Goal: Task Accomplishment & Management: Manage account settings

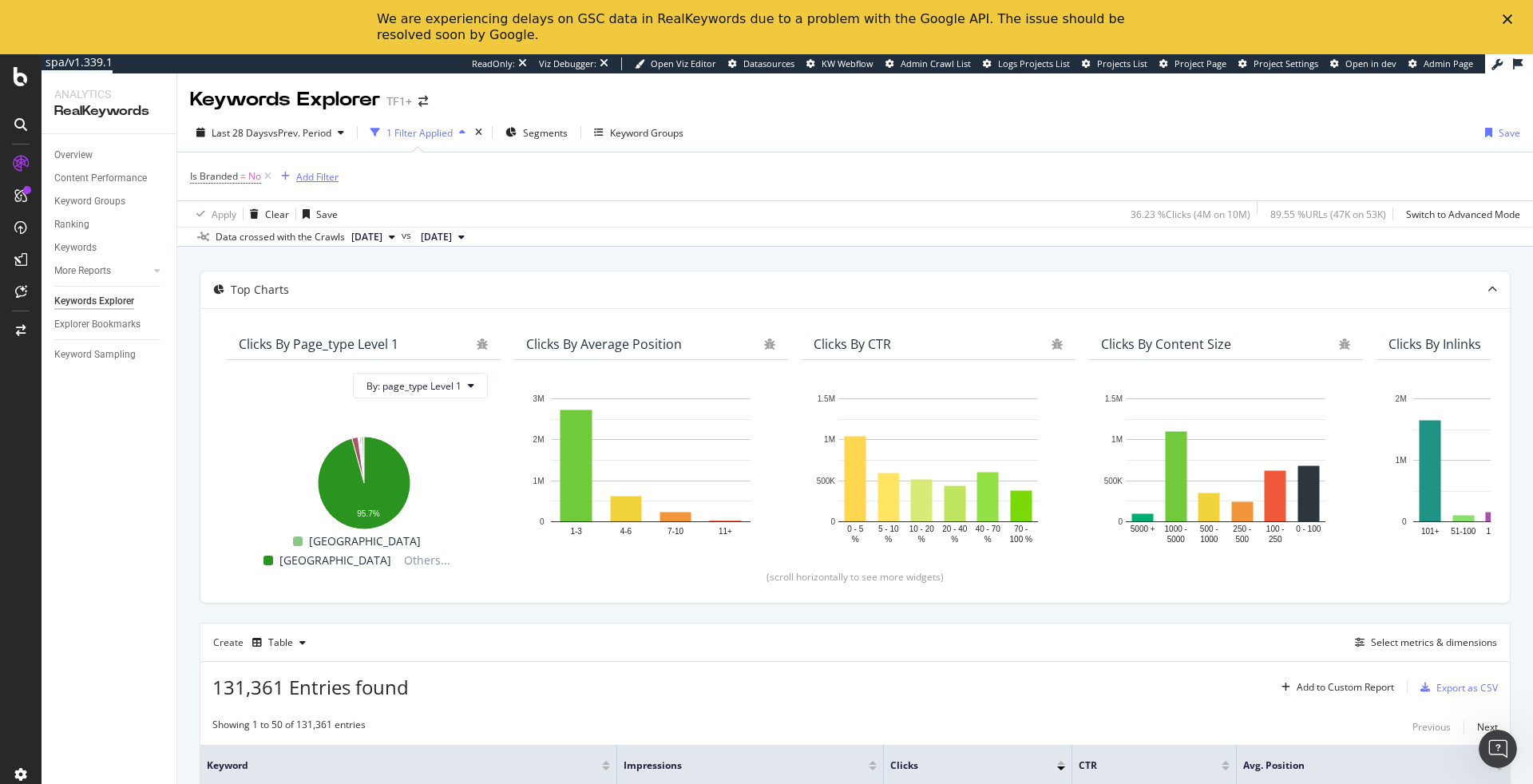
click at [318, 173] on div "Add Filter" at bounding box center [317, 176] width 42 height 14
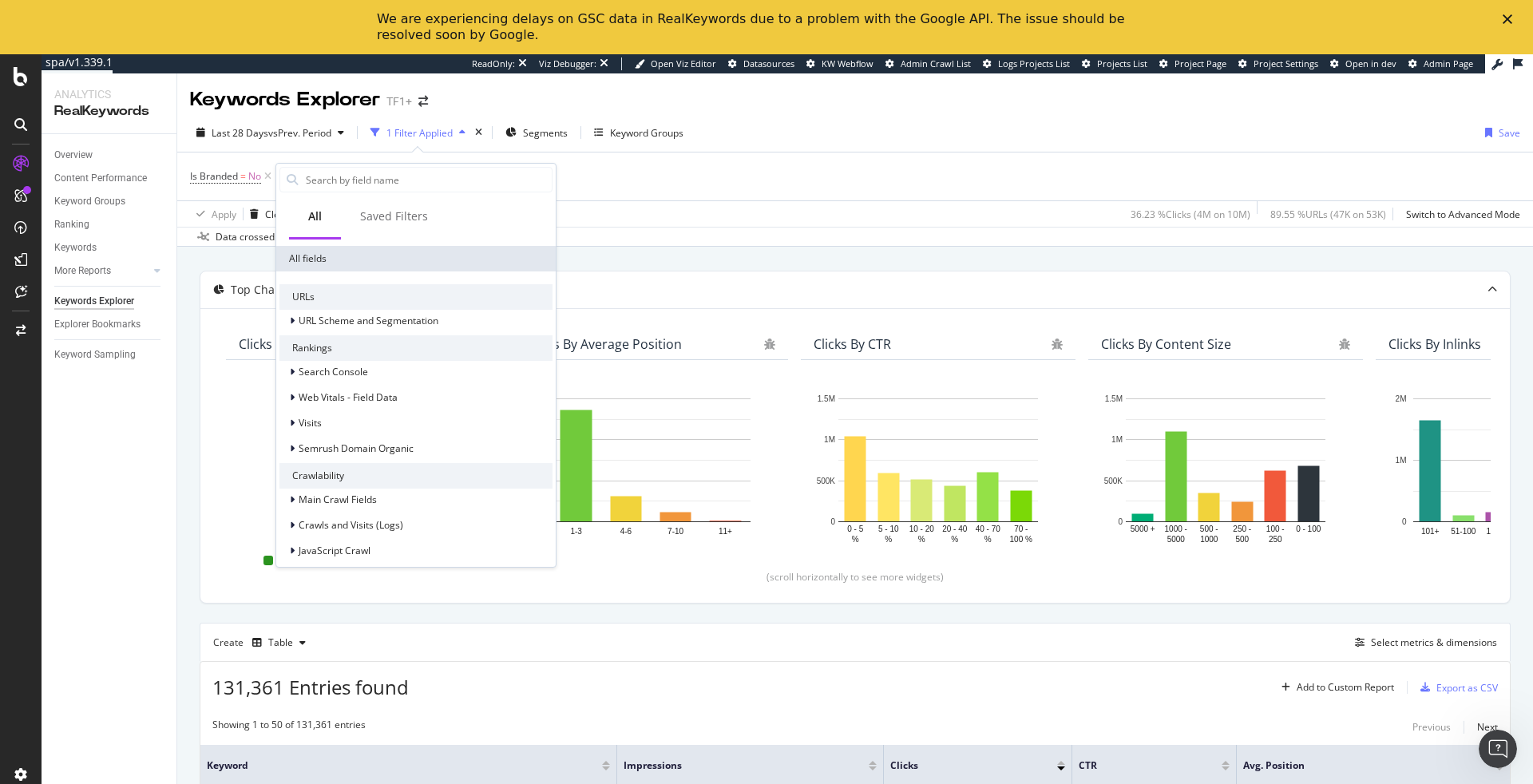
scroll to position [102, 0]
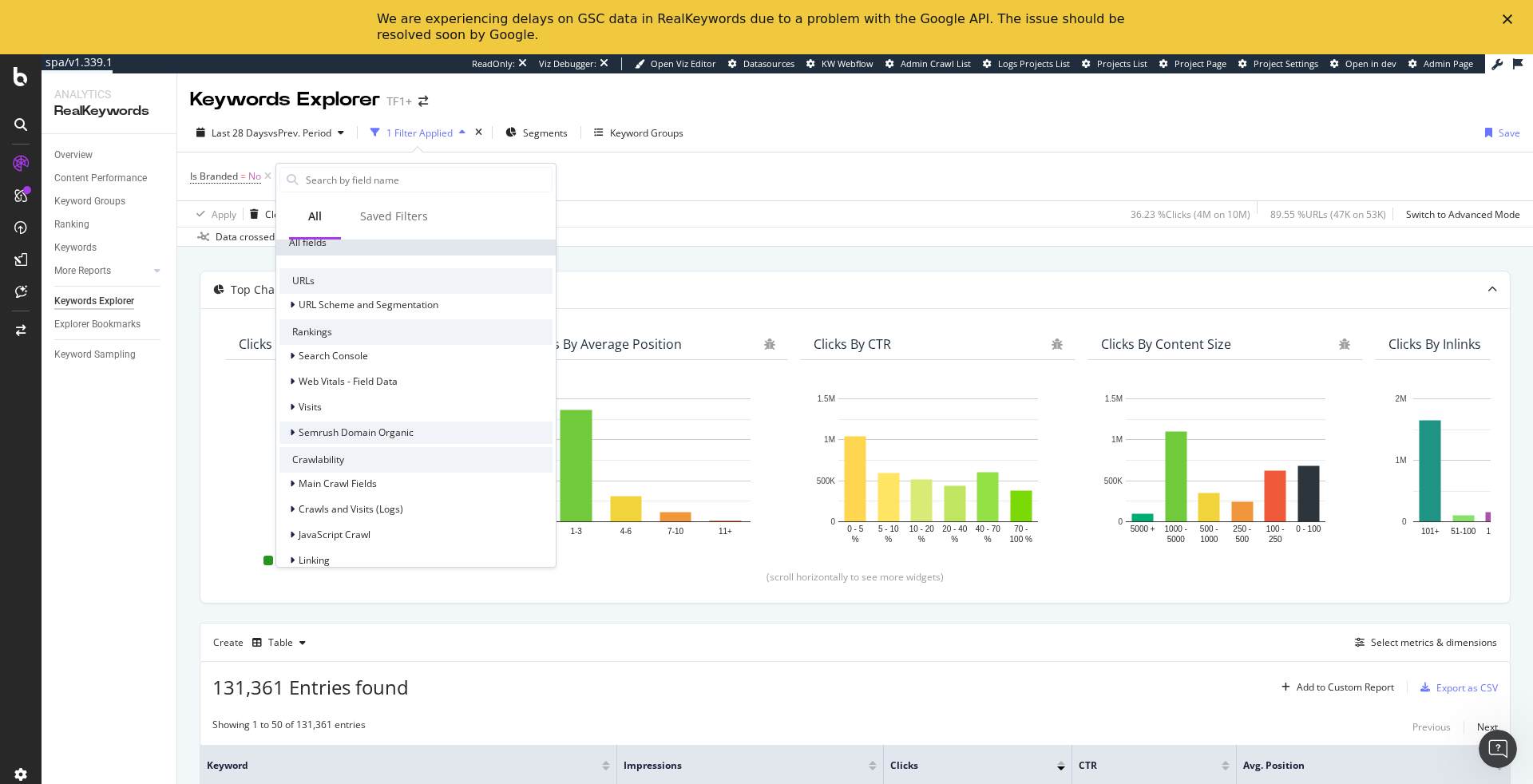
click at [370, 439] on span "Semrush Domain Organic" at bounding box center [356, 432] width 115 height 14
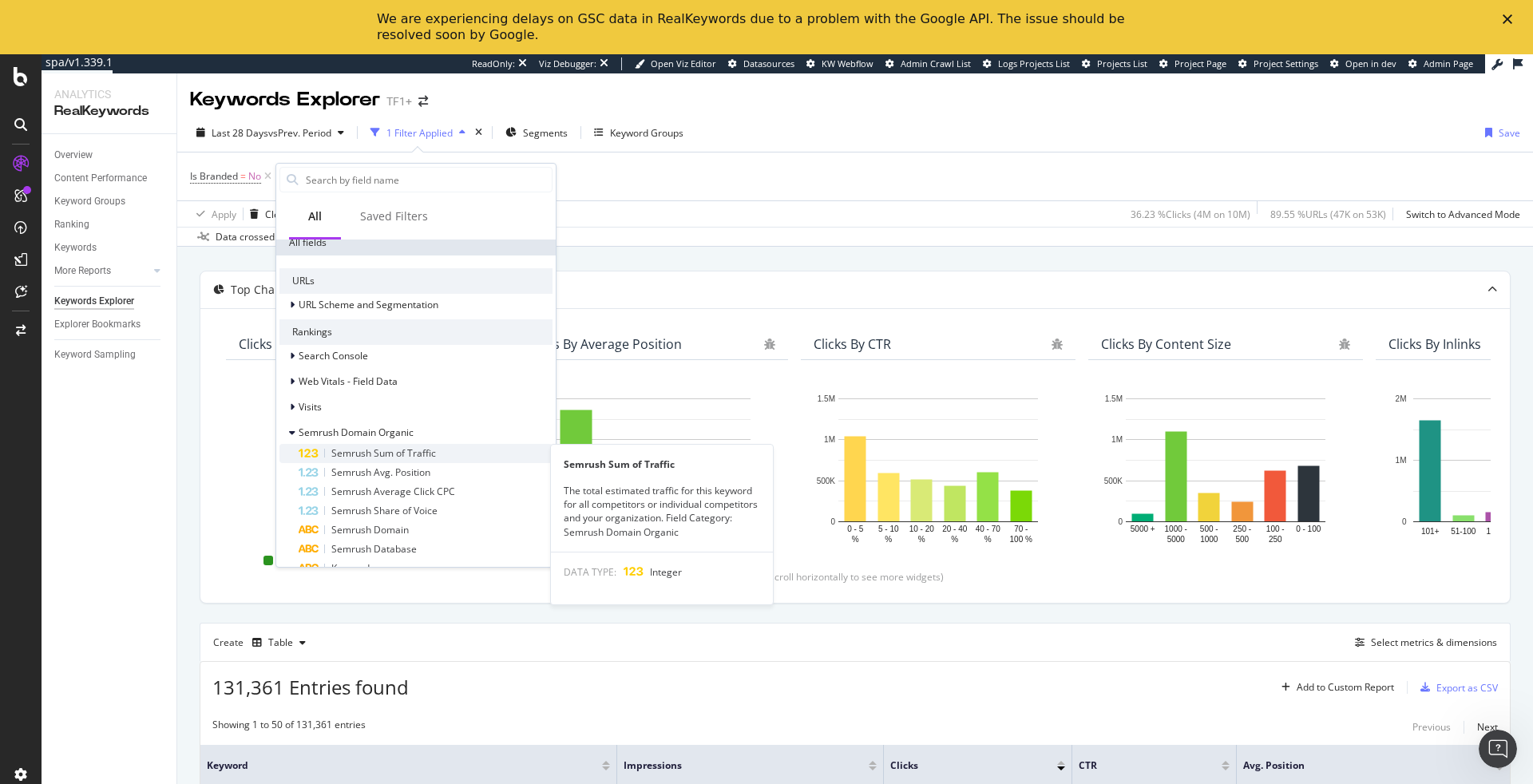
click at [374, 449] on span "Semrush Sum of Traffic" at bounding box center [383, 453] width 105 height 14
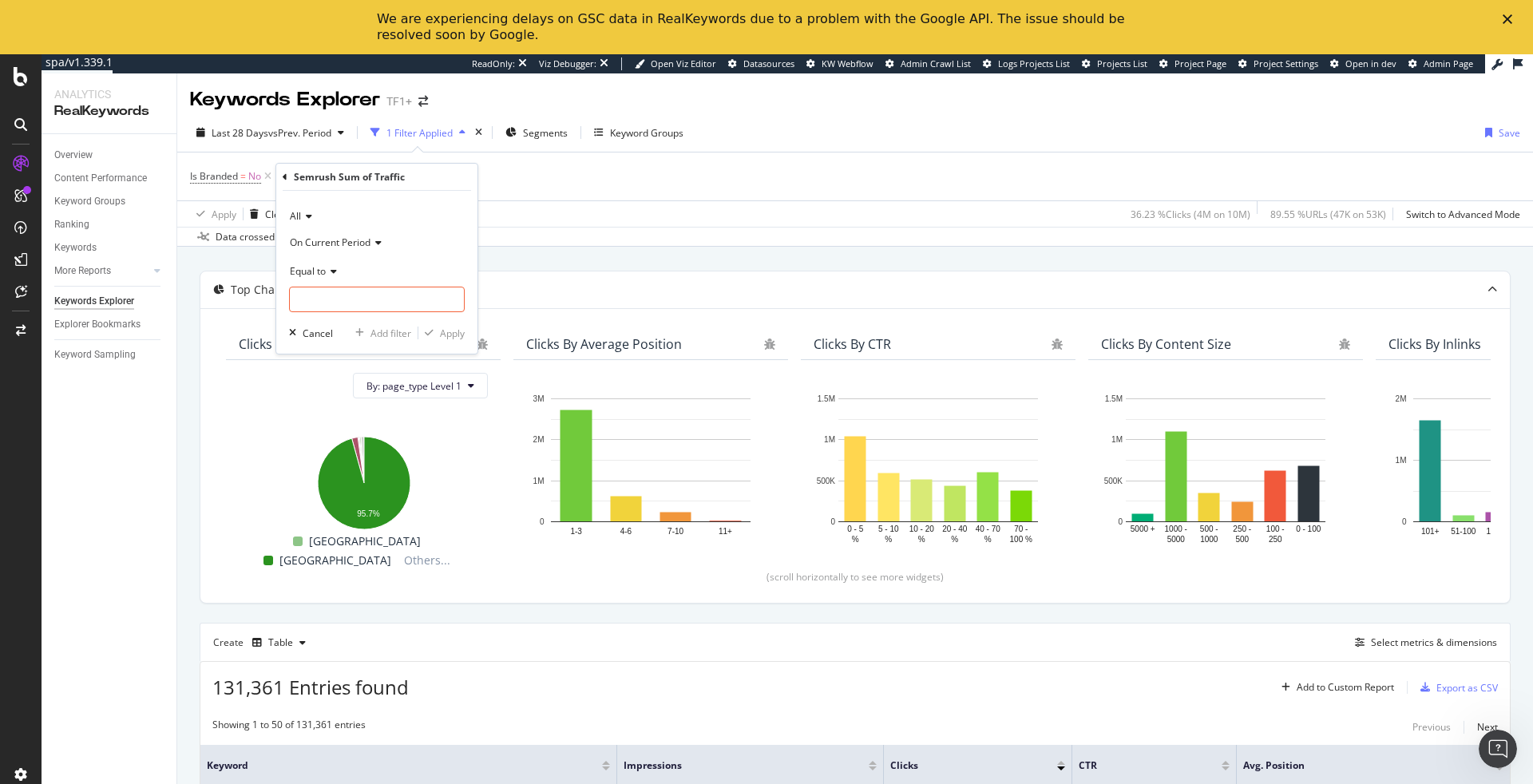
click at [307, 214] on icon at bounding box center [307, 216] width 11 height 10
click at [802, 198] on div "Is Branded = No Add Filter" at bounding box center [855, 176] width 1330 height 48
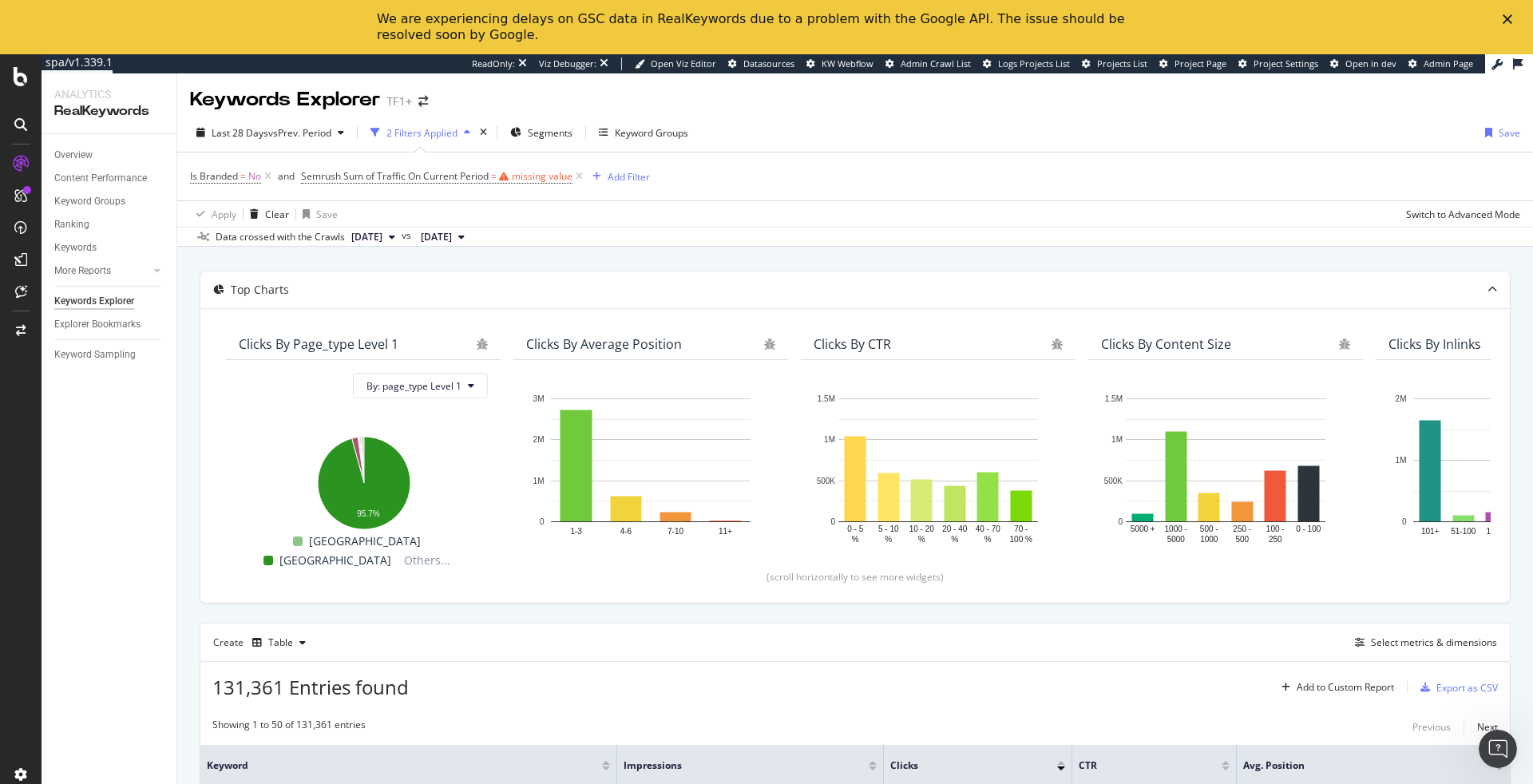
click at [516, 185] on span "Semrush Sum of Traffic On Current Period = missing value" at bounding box center [443, 176] width 285 height 22
click at [531, 182] on div "missing value" at bounding box center [542, 176] width 61 height 14
click at [336, 211] on icon at bounding box center [333, 214] width 11 height 10
click at [739, 193] on div "Is Branded = No and Semrush Sum of Traffic On Current Period = missing value Ad…" at bounding box center [855, 176] width 1330 height 48
click at [1516, 68] on icon at bounding box center [1518, 64] width 10 height 11
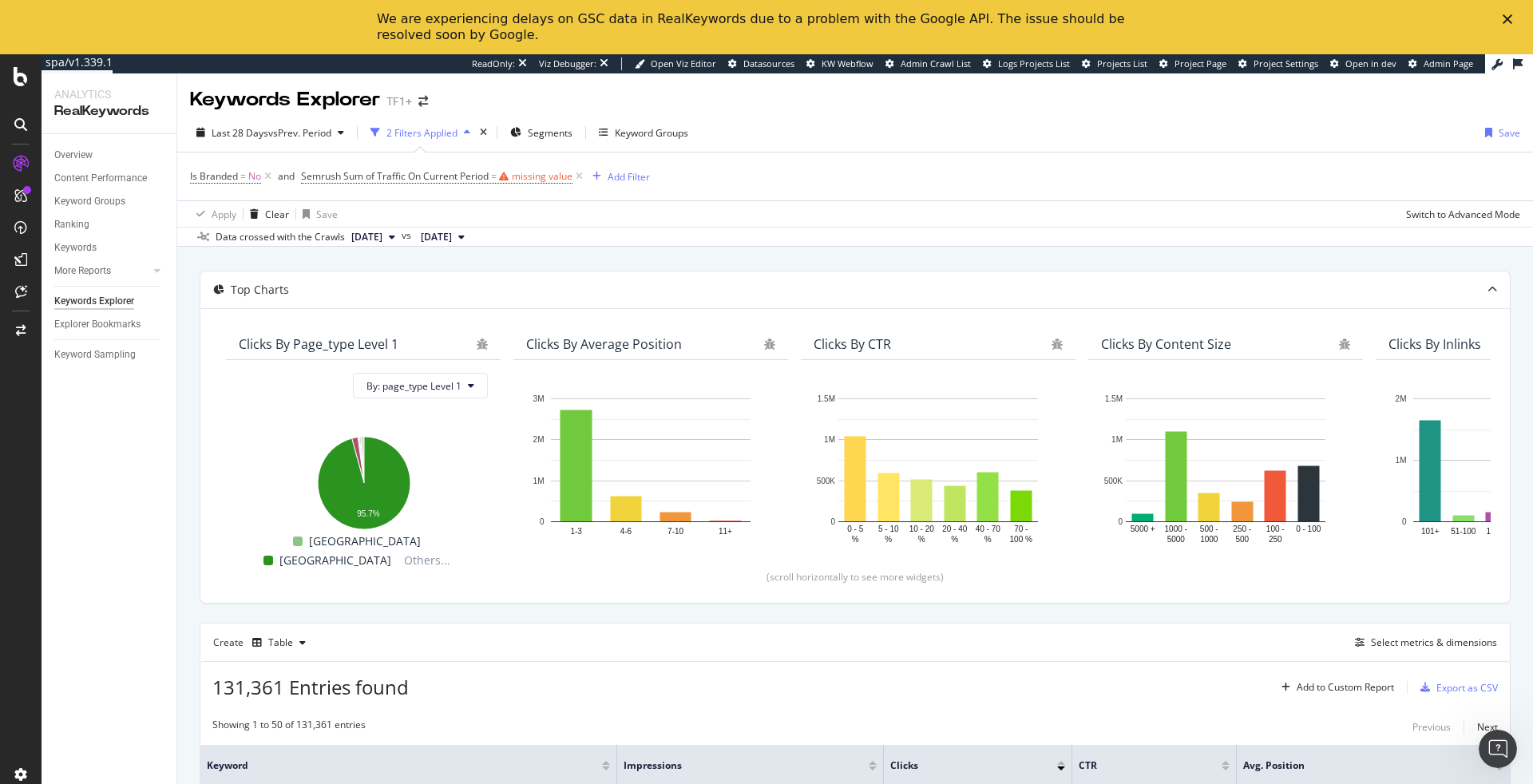
click at [1493, 65] on icon at bounding box center [1497, 65] width 11 height 11
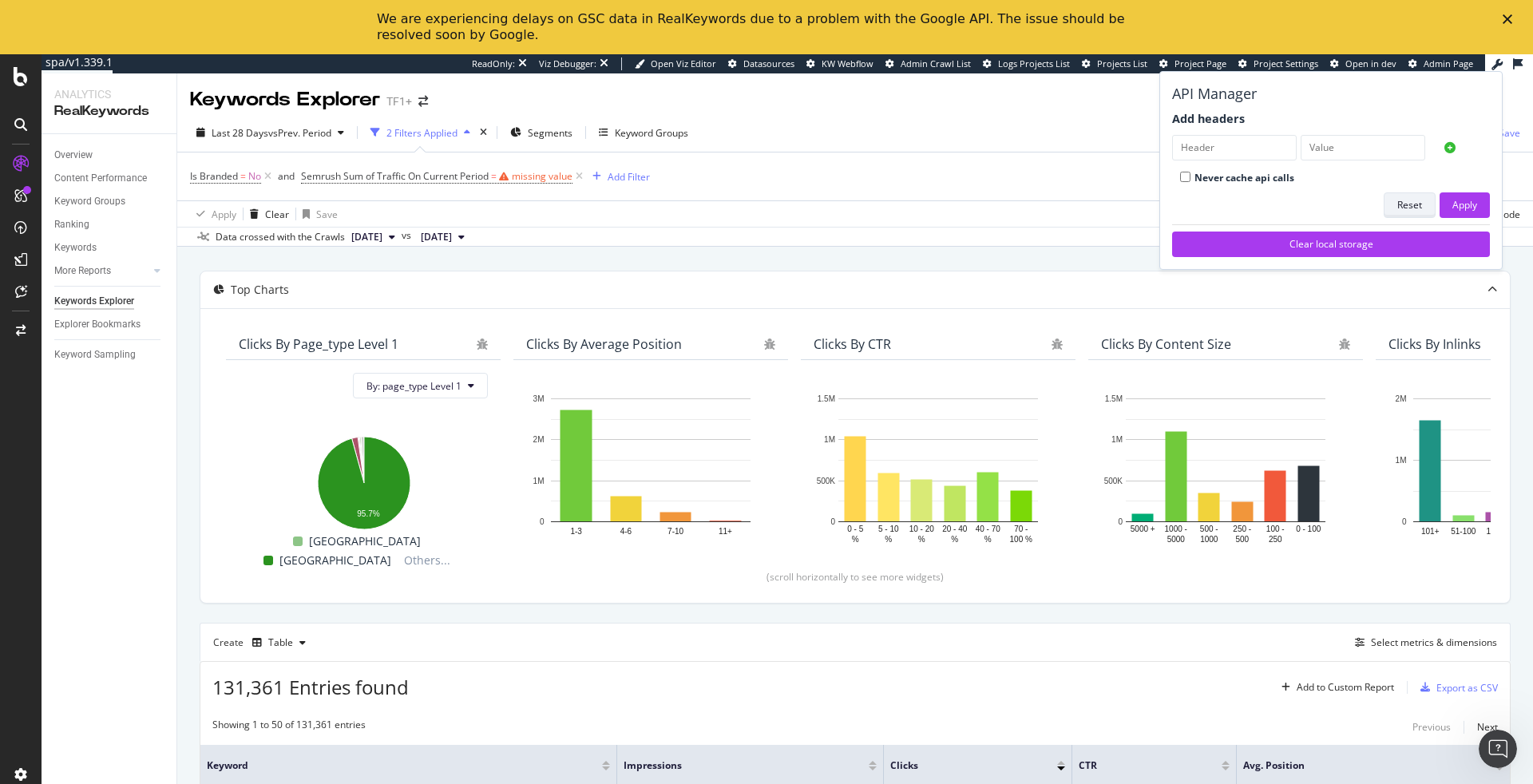
click at [1416, 206] on div "Reset" at bounding box center [1409, 204] width 25 height 14
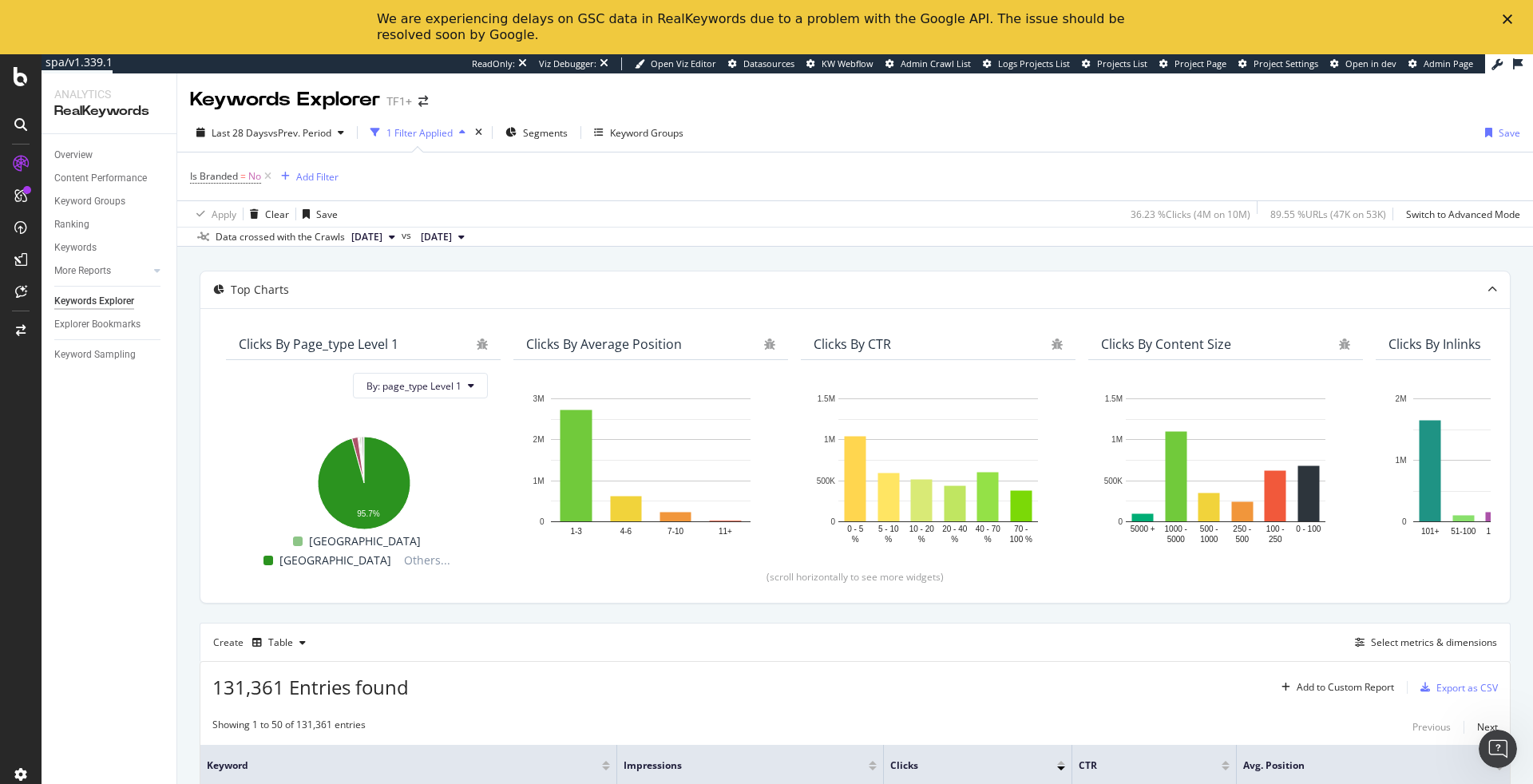
click at [441, 164] on div "Is Branded = No Add Filter" at bounding box center [855, 176] width 1330 height 48
click at [318, 172] on div "Add Filter" at bounding box center [317, 176] width 42 height 14
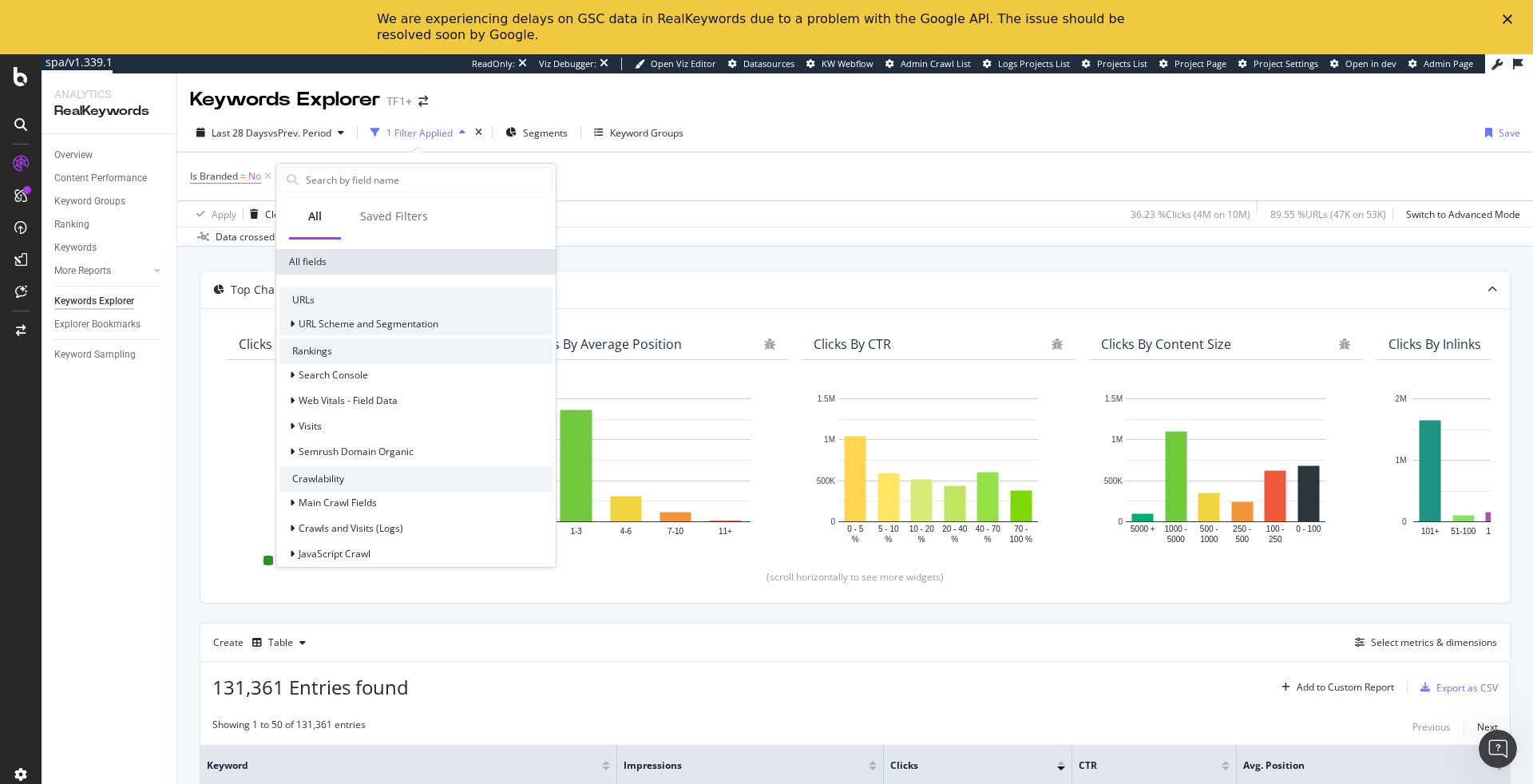
scroll to position [93, 0]
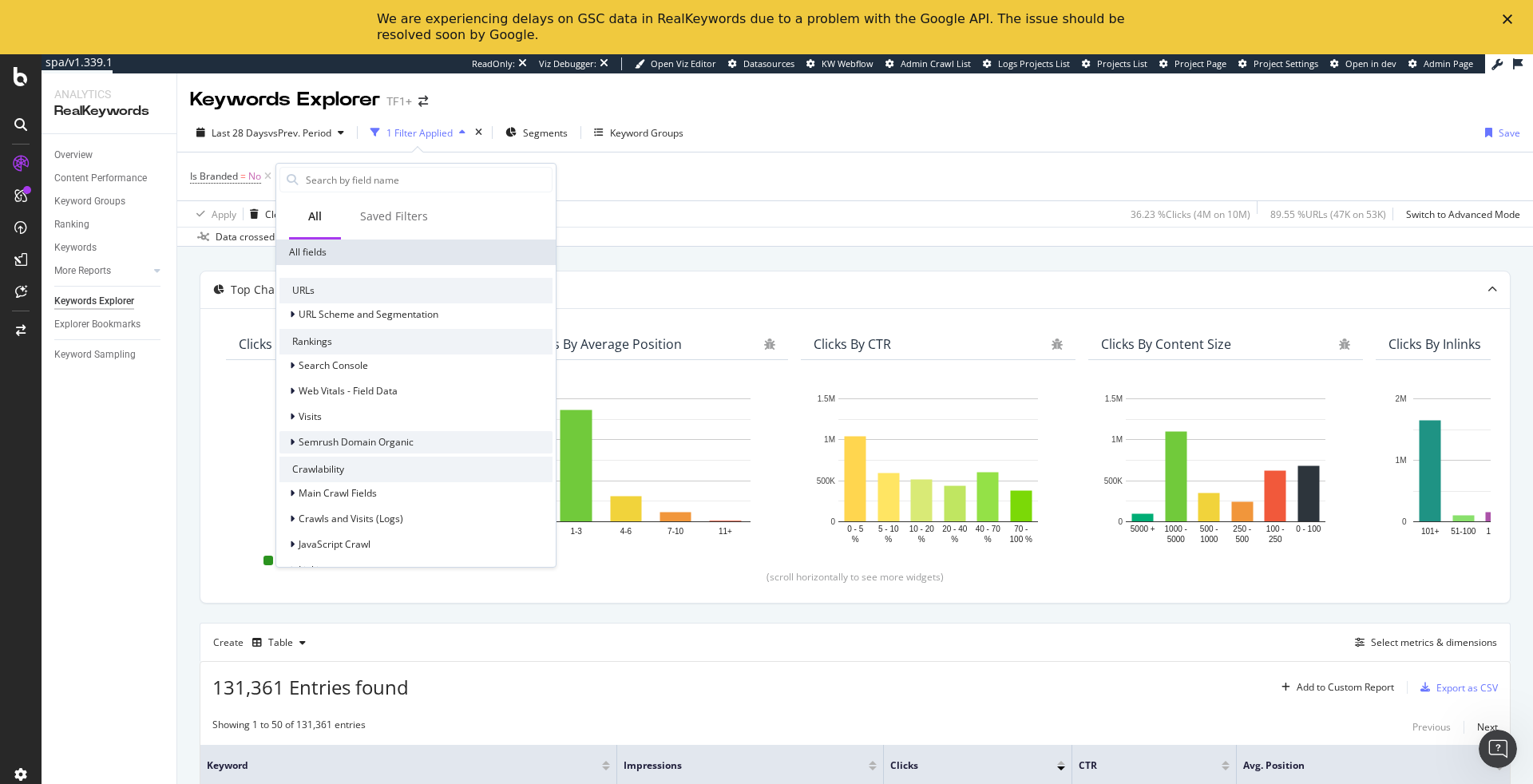
click at [387, 433] on div "Semrush Domain Organic" at bounding box center [416, 442] width 273 height 22
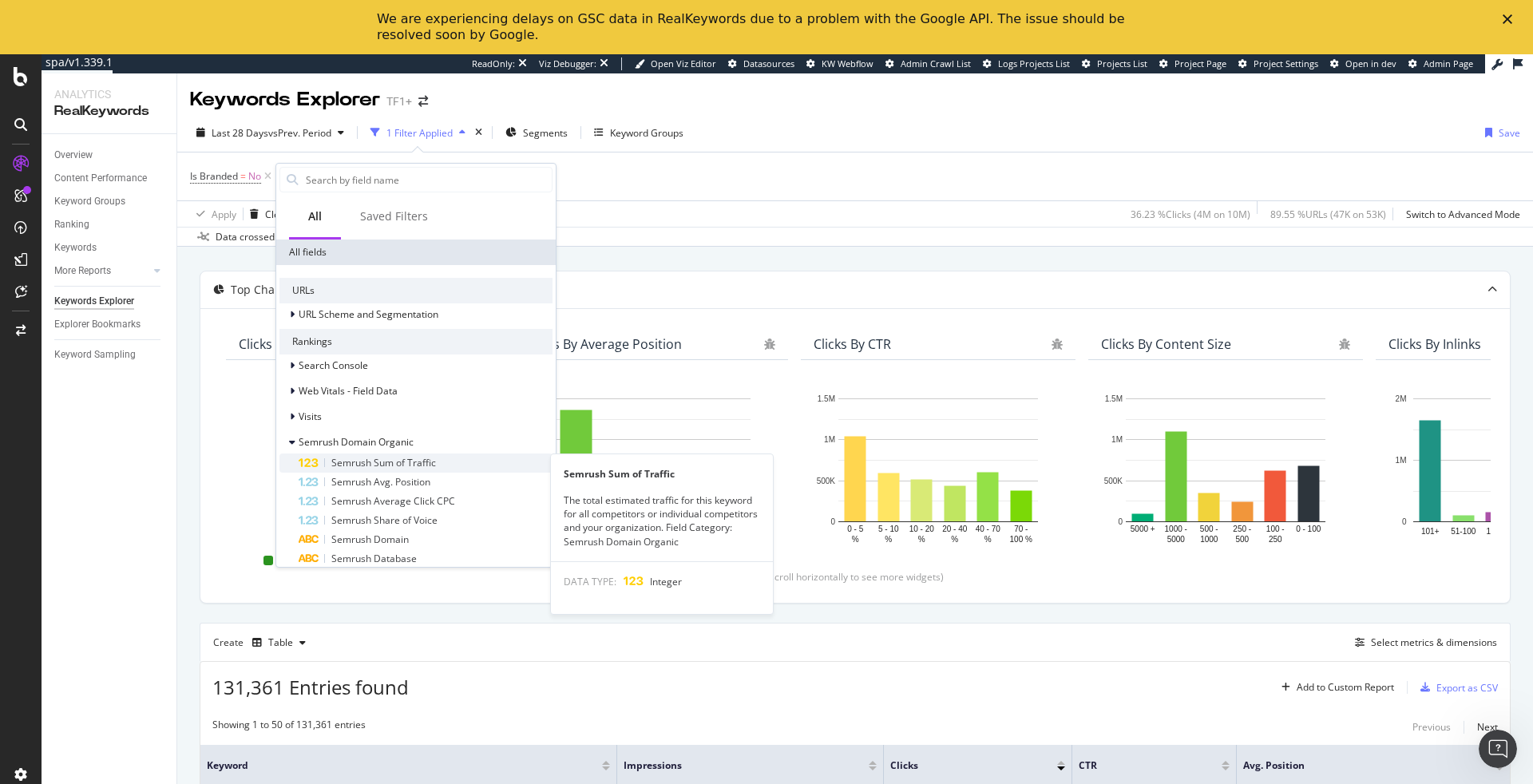
click at [407, 465] on span "Semrush Sum of Traffic" at bounding box center [383, 462] width 105 height 14
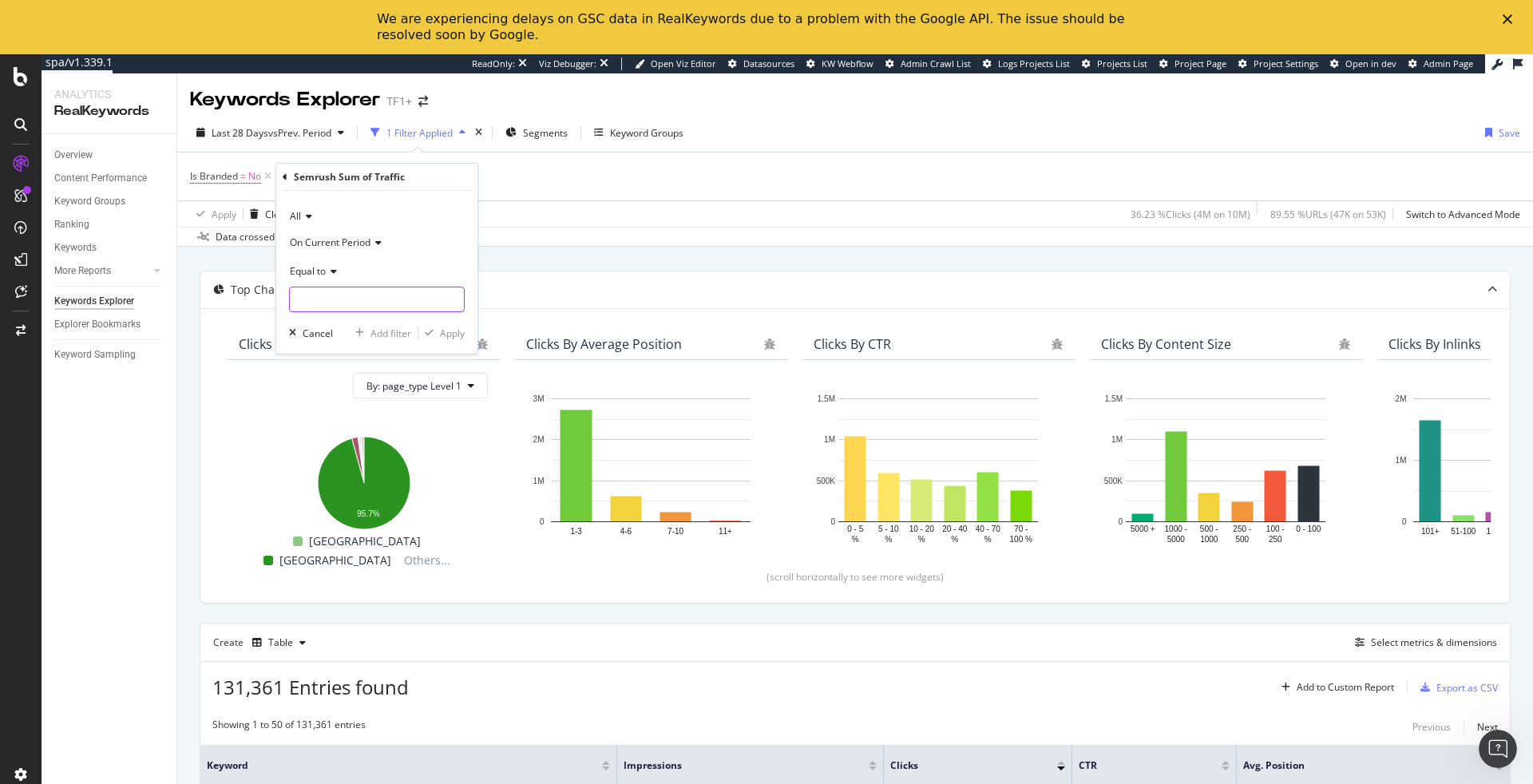
click at [364, 301] on input "number" at bounding box center [377, 299] width 176 height 26
click at [313, 220] on div "All" at bounding box center [377, 216] width 176 height 26
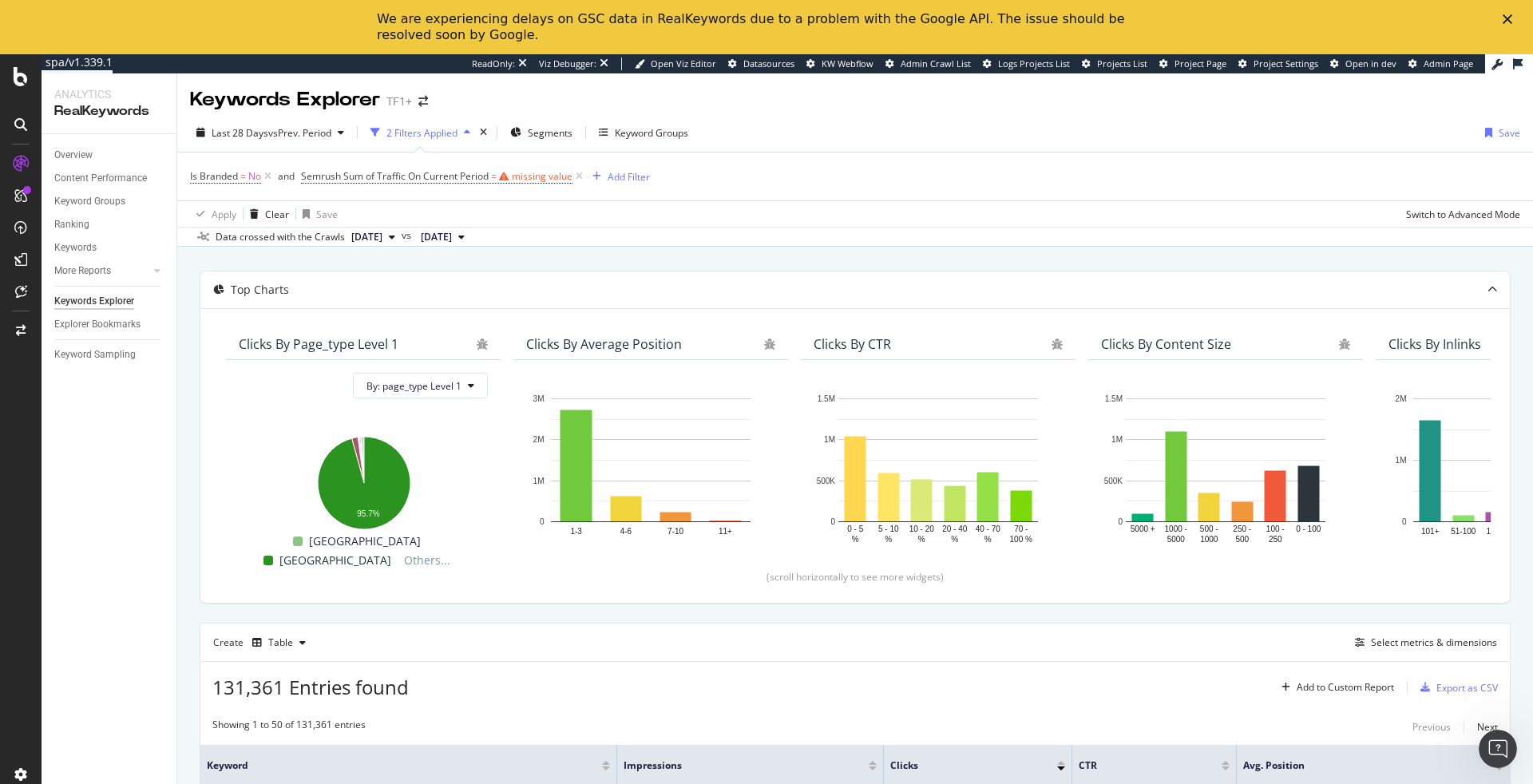
click at [665, 218] on div "Apply Clear Save Switch to Advanced Mode" at bounding box center [855, 213] width 1356 height 26
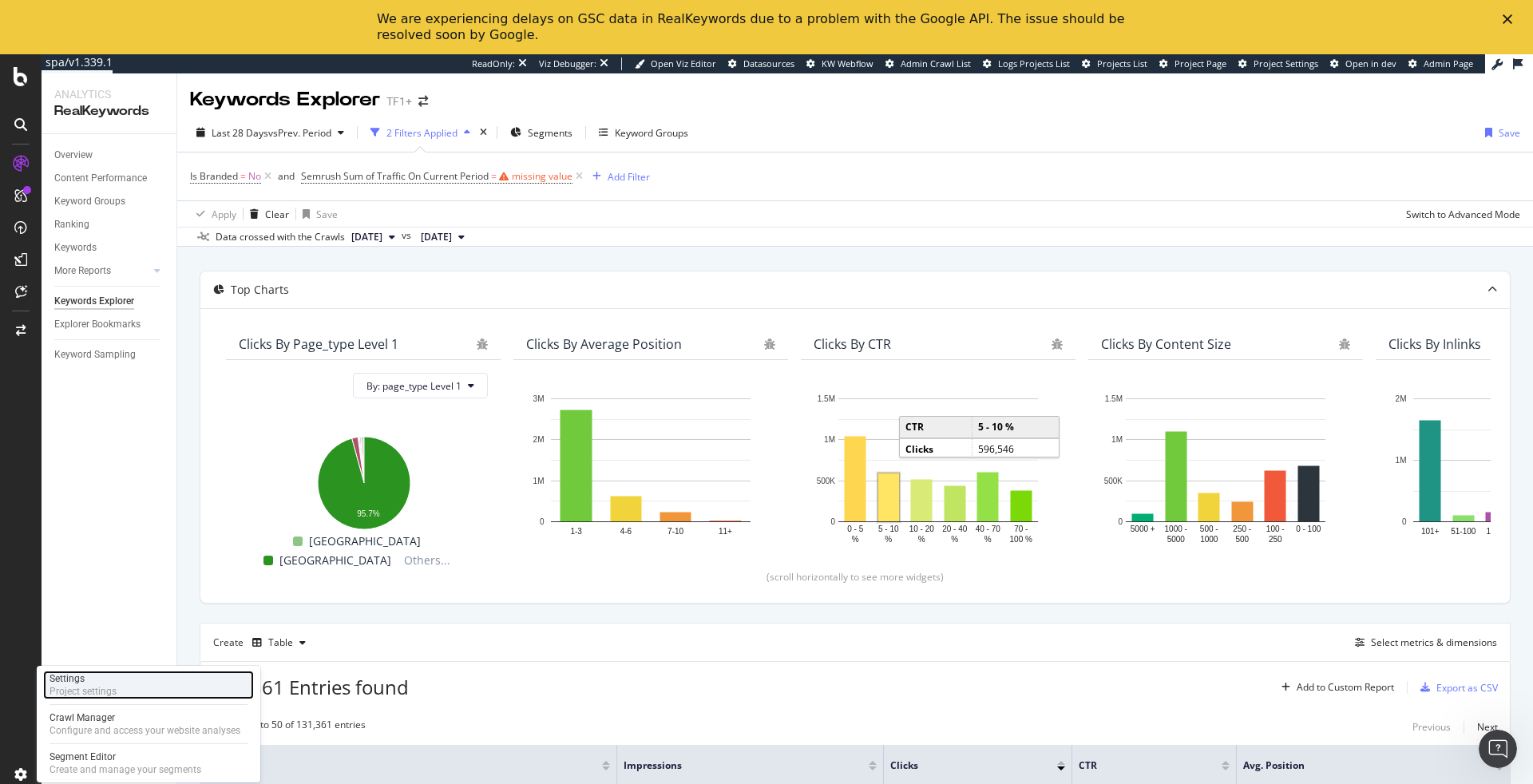
click at [101, 679] on div "Settings" at bounding box center [83, 679] width 67 height 13
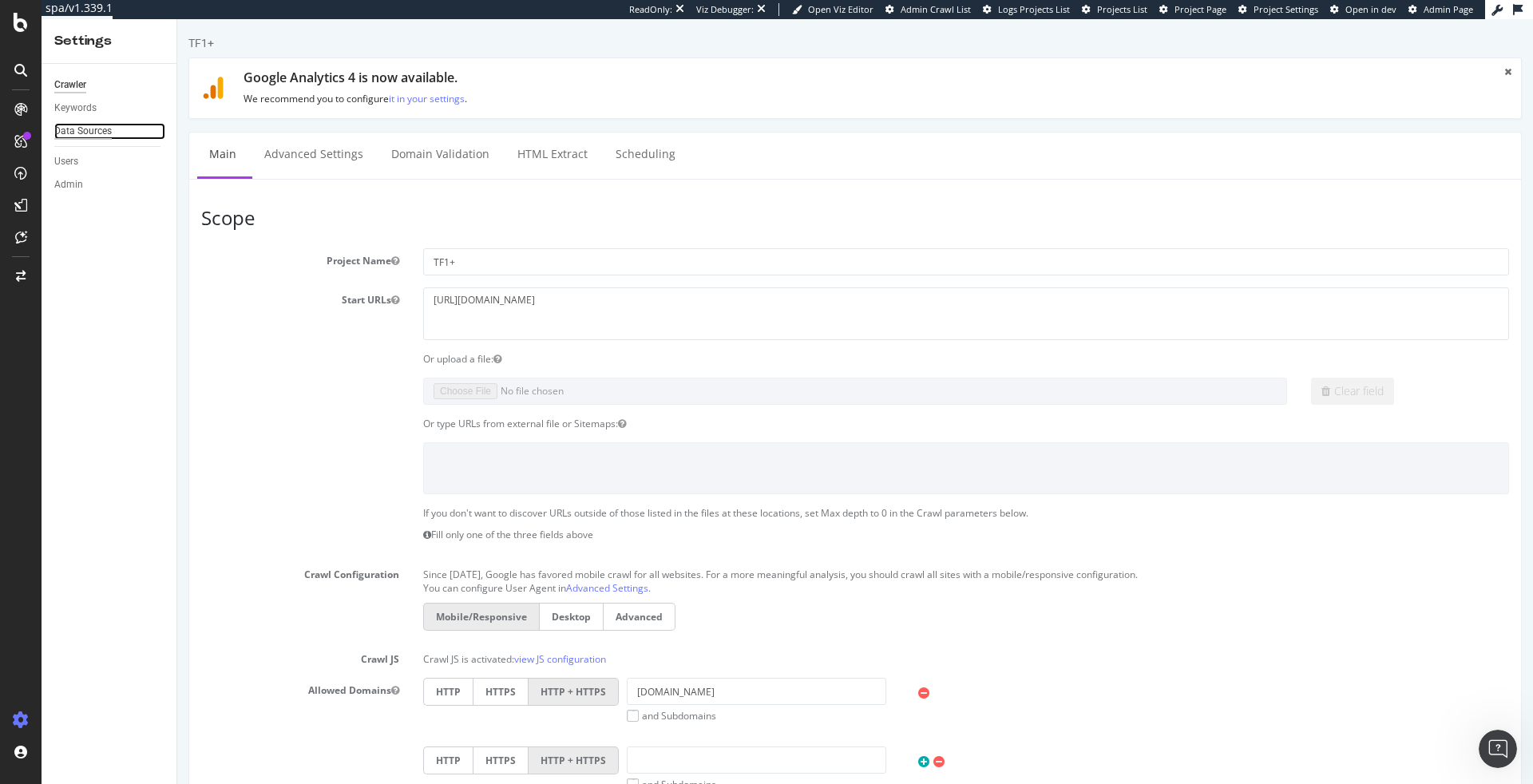
click at [77, 129] on div "Data Sources" at bounding box center [83, 131] width 58 height 17
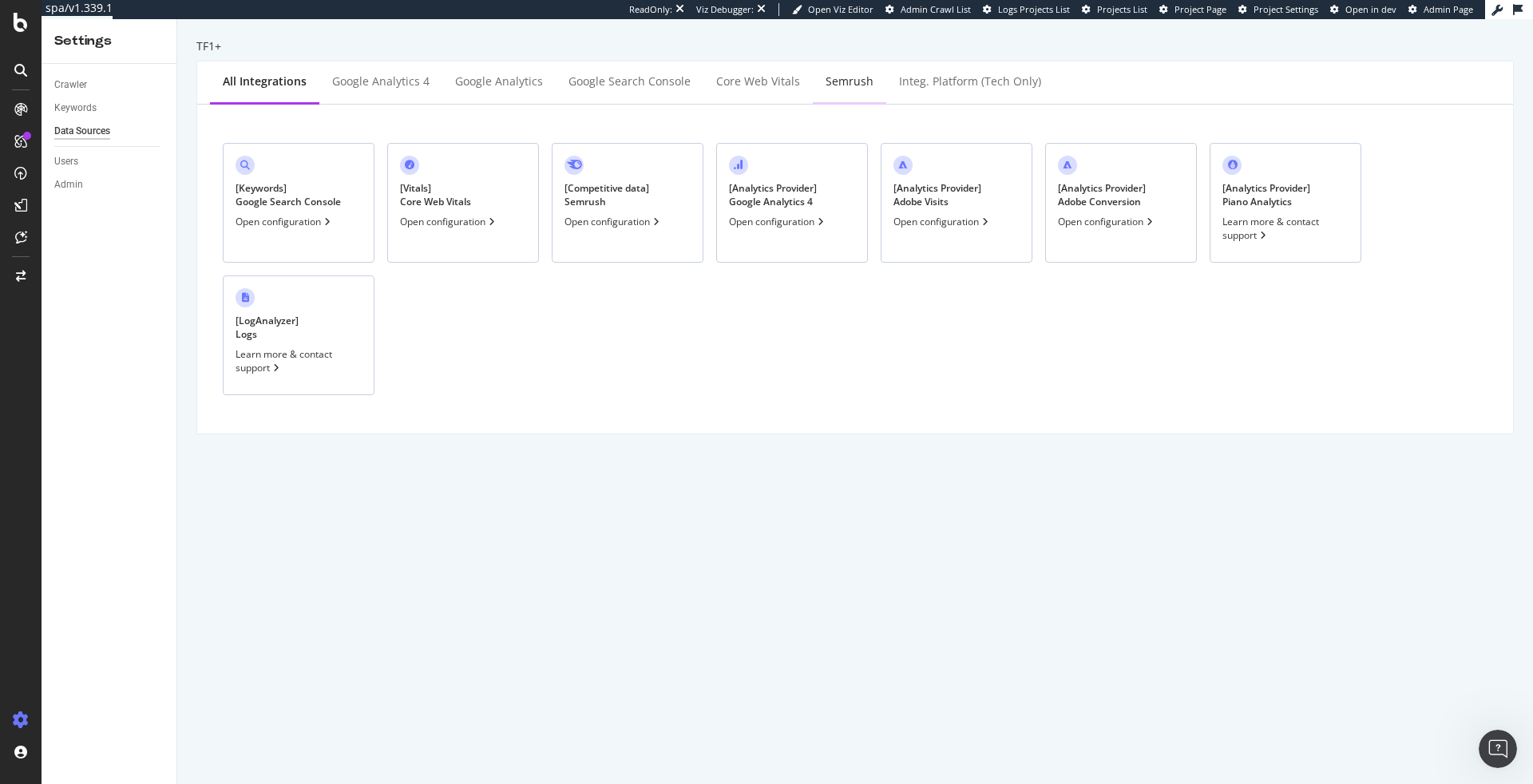
click at [829, 93] on div "Semrush" at bounding box center [850, 82] width 73 height 44
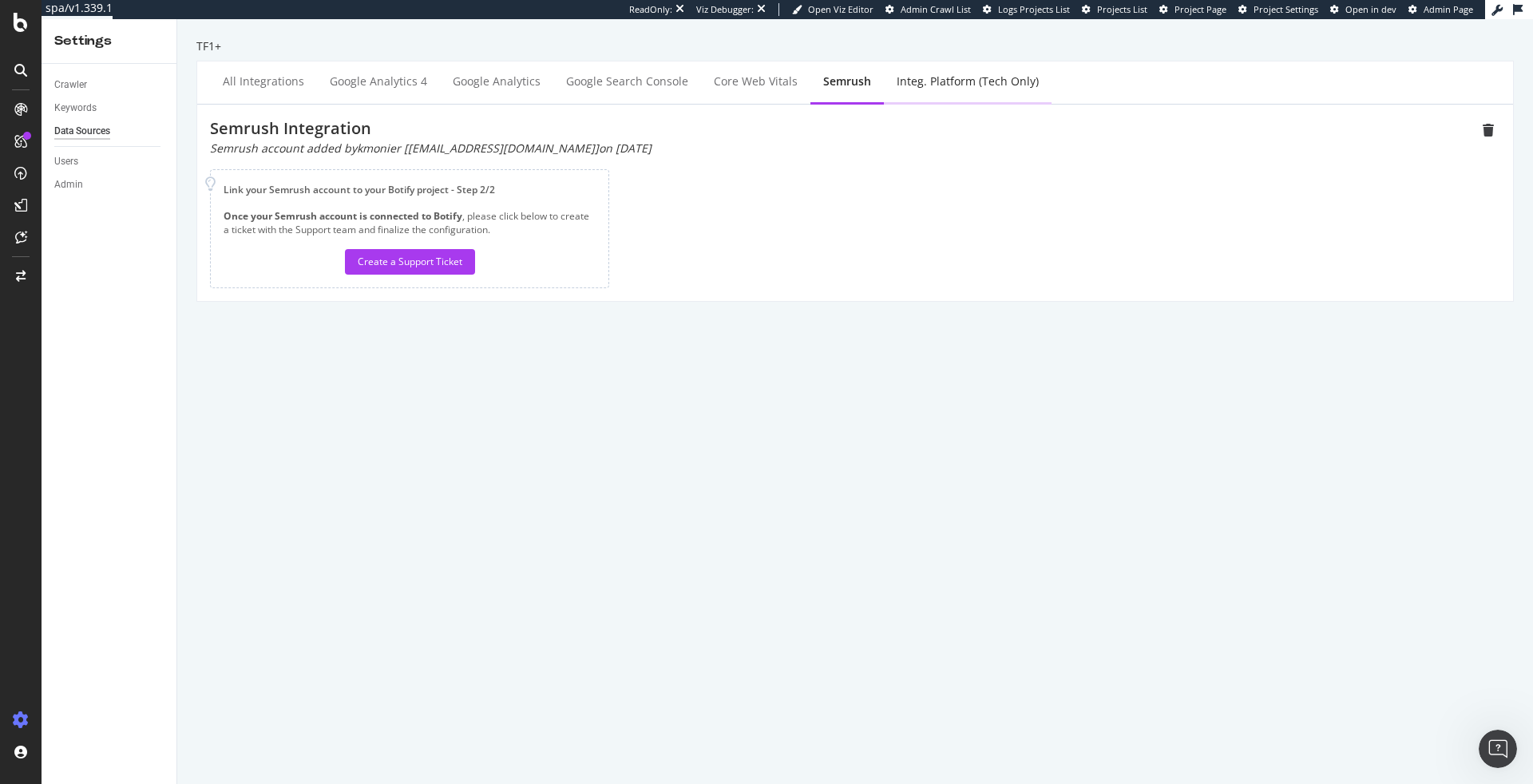
click at [956, 89] on div "Integ. Platform (tech only)" at bounding box center [968, 82] width 168 height 44
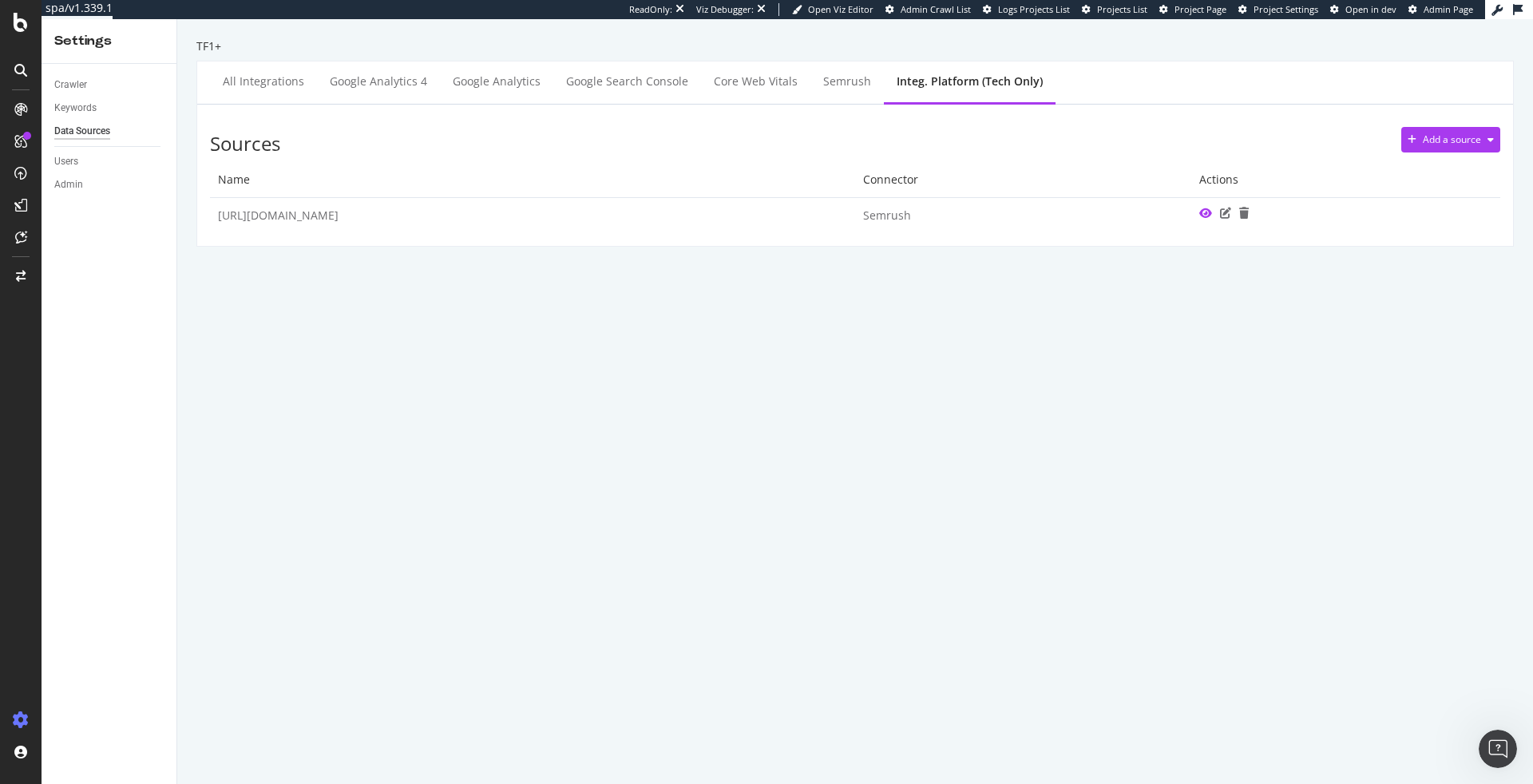
click at [1200, 216] on icon at bounding box center [1206, 213] width 13 height 11
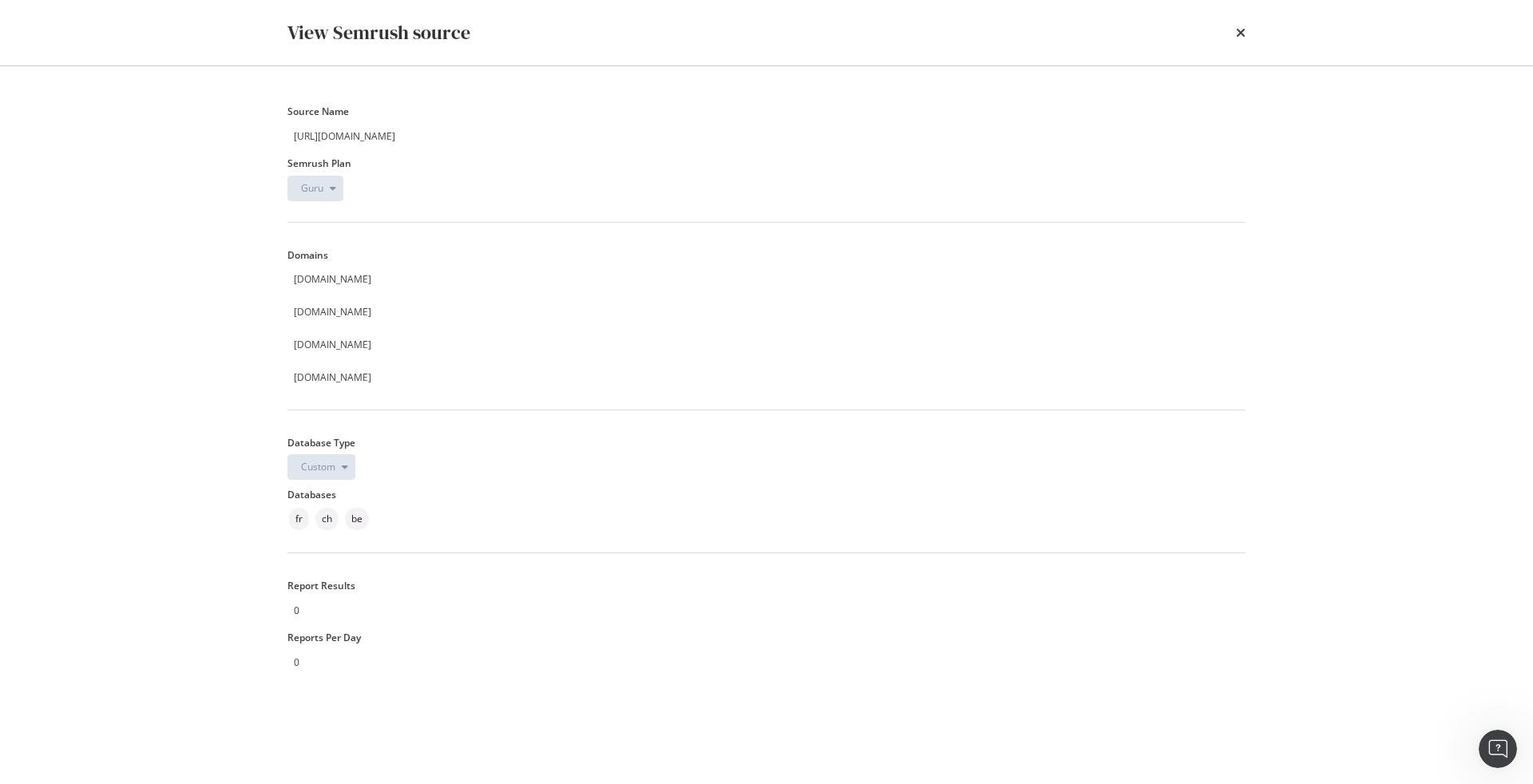
drag, startPoint x: 286, startPoint y: 283, endPoint x: 378, endPoint y: 370, distance: 126.6
click at [379, 368] on div "Source Name [URL][DOMAIN_NAME] Semrush Plan Guru Domains [DOMAIN_NAME] [DOMAIN_…" at bounding box center [767, 425] width 1023 height 718
click at [467, 386] on div "[DOMAIN_NAME] [DOMAIN_NAME] [DOMAIN_NAME] [DOMAIN_NAME]" at bounding box center [767, 328] width 959 height 125
click at [1248, 33] on div "View Semrush source" at bounding box center [767, 33] width 1023 height 65
click at [1243, 34] on icon "times" at bounding box center [1241, 33] width 10 height 13
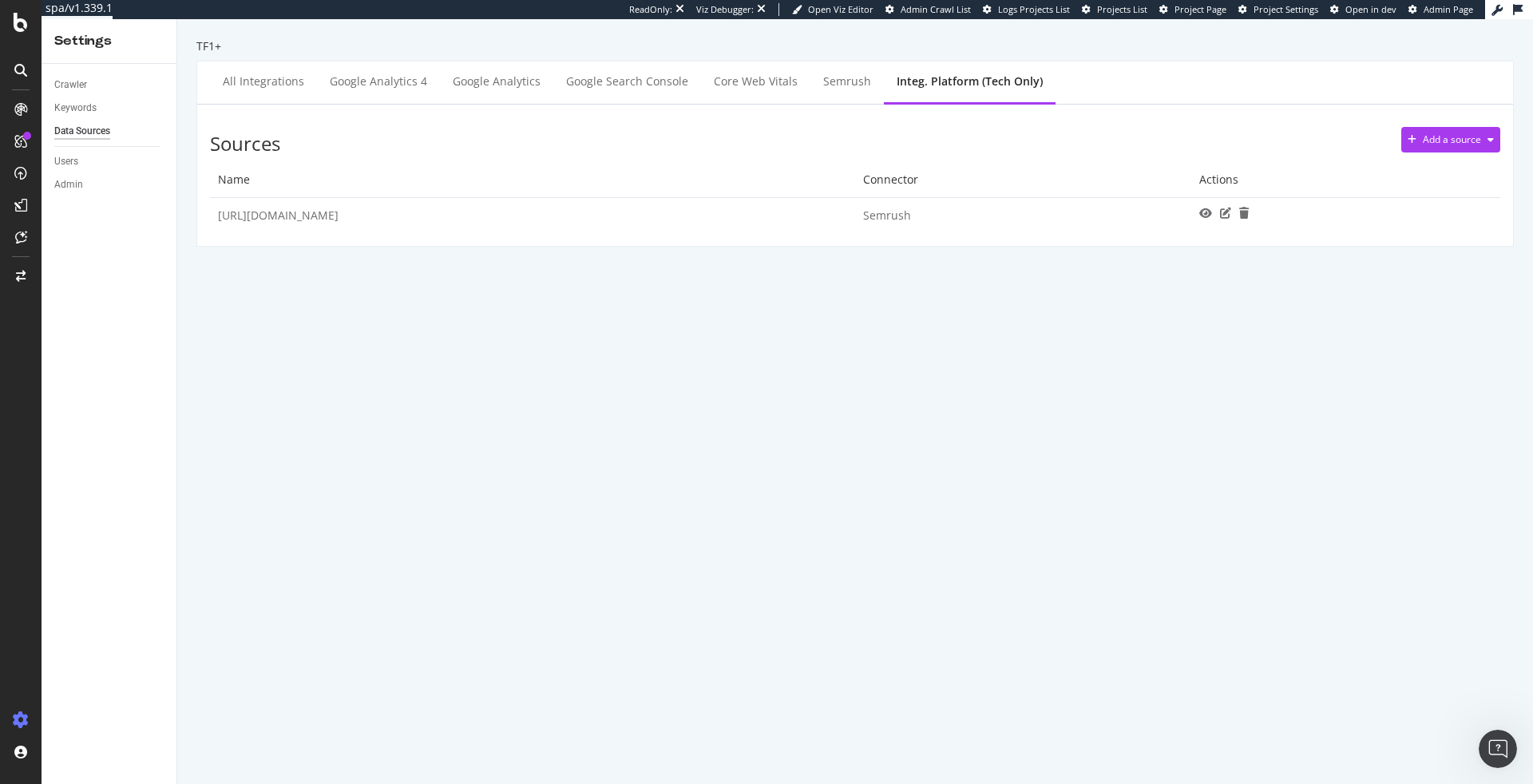
click at [570, 406] on div "TF1+ All integrations Google Analytics 4 Google Analytics Google Search Console…" at bounding box center [855, 402] width 1356 height 765
click at [824, 97] on div "Semrush" at bounding box center [848, 82] width 73 height 44
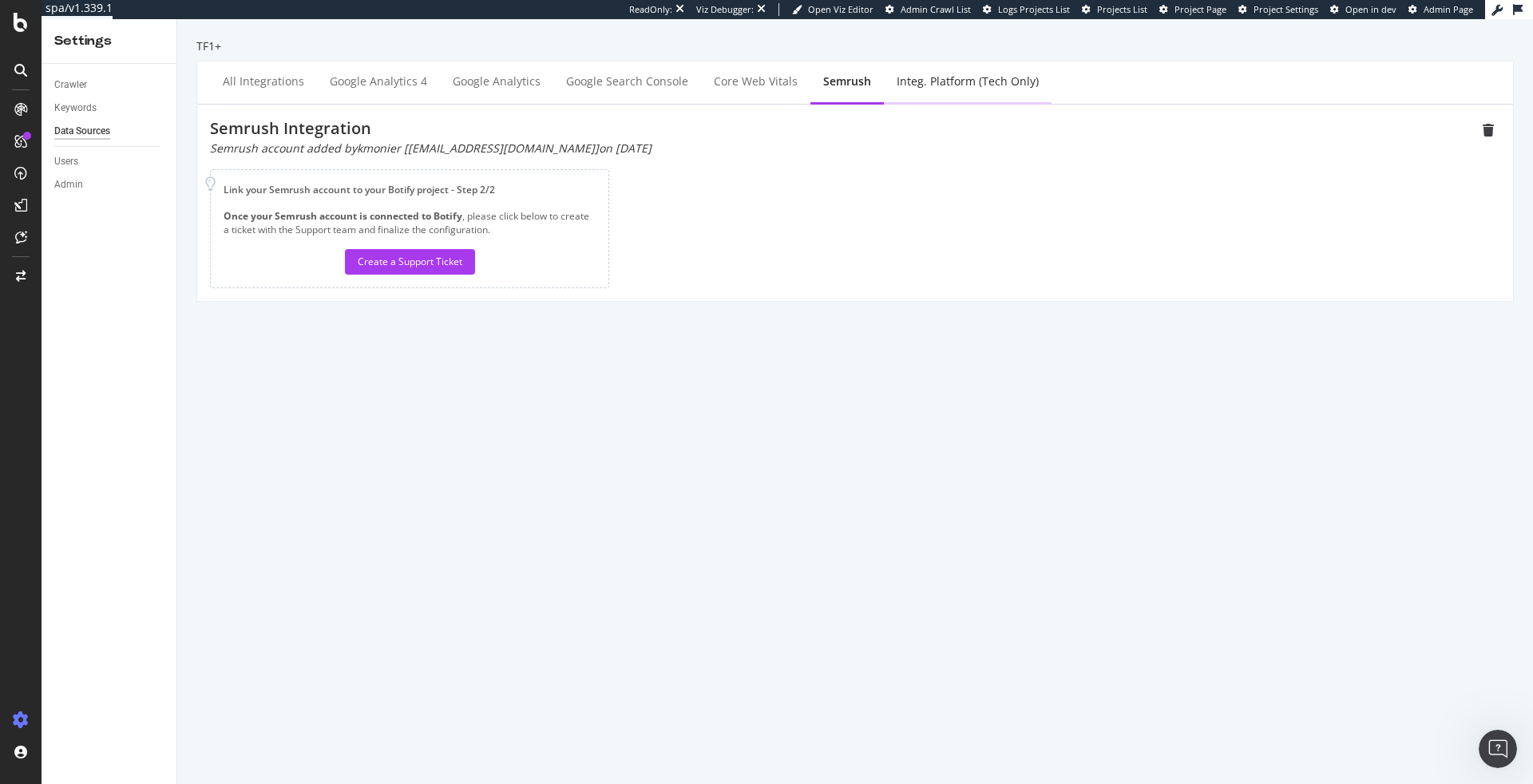
click at [927, 86] on div "Integ. Platform (tech only)" at bounding box center [968, 81] width 142 height 16
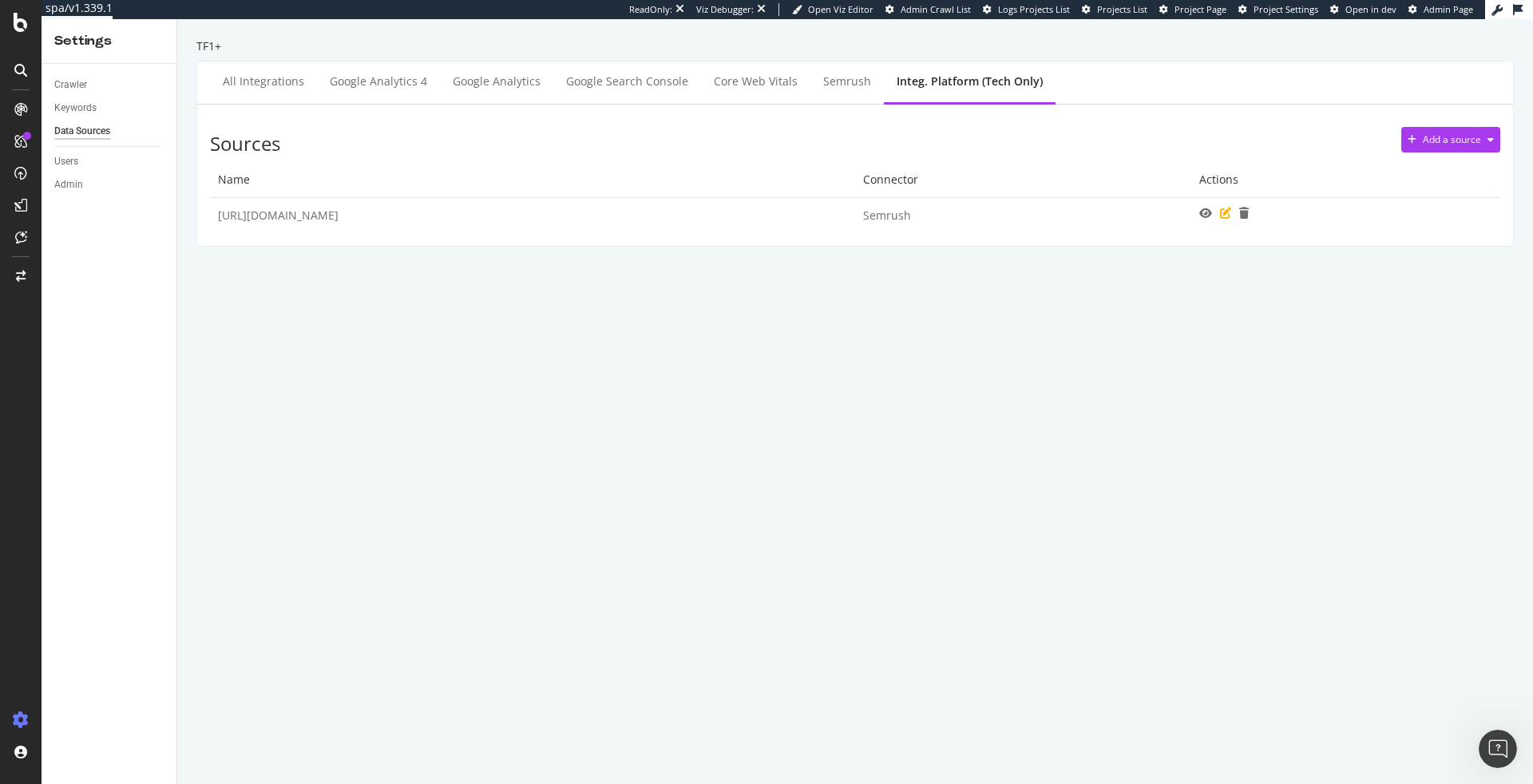
click at [1221, 211] on icon at bounding box center [1226, 213] width 11 height 11
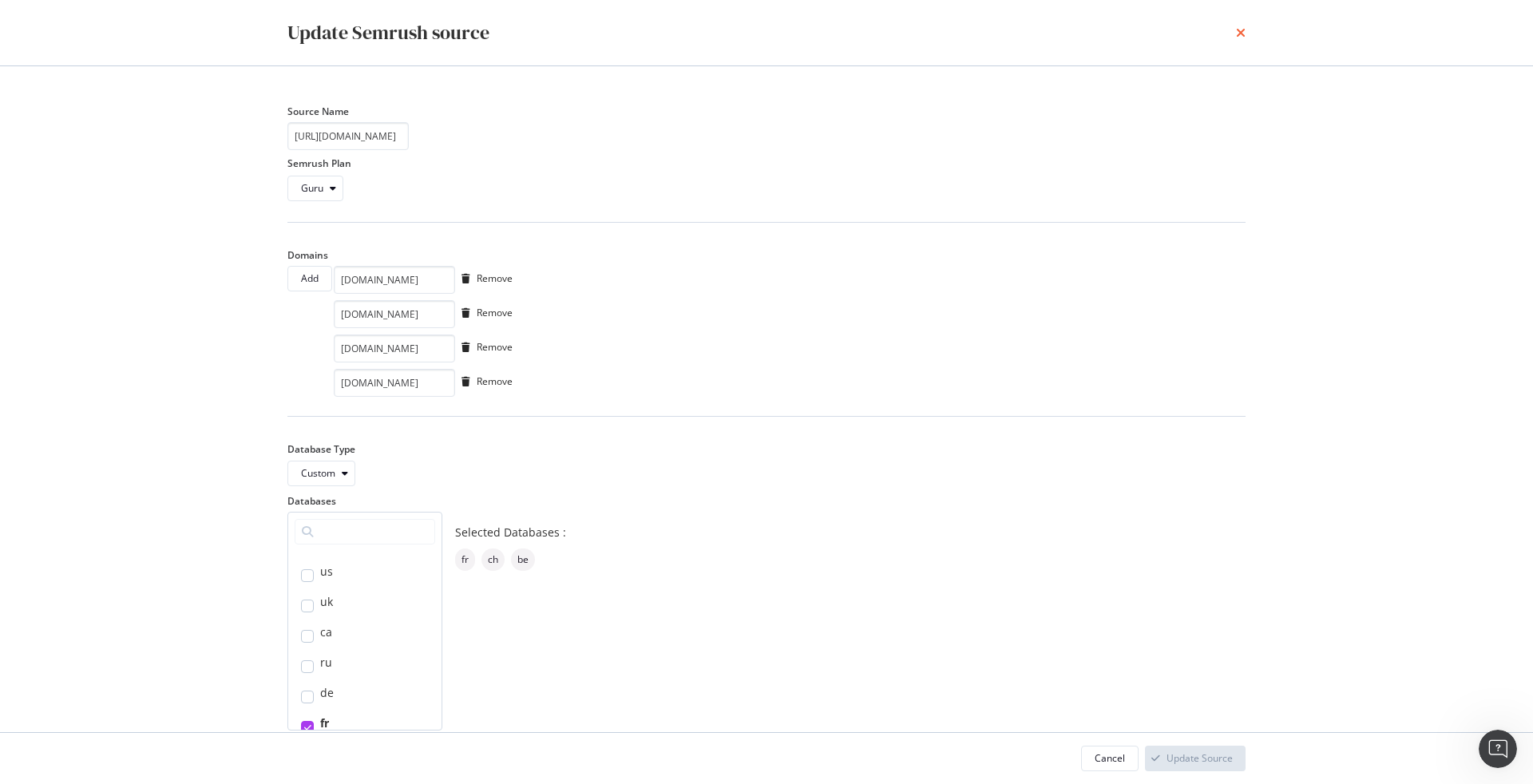
click at [1245, 26] on icon "times" at bounding box center [1241, 33] width 10 height 13
